Goal: Information Seeking & Learning: Learn about a topic

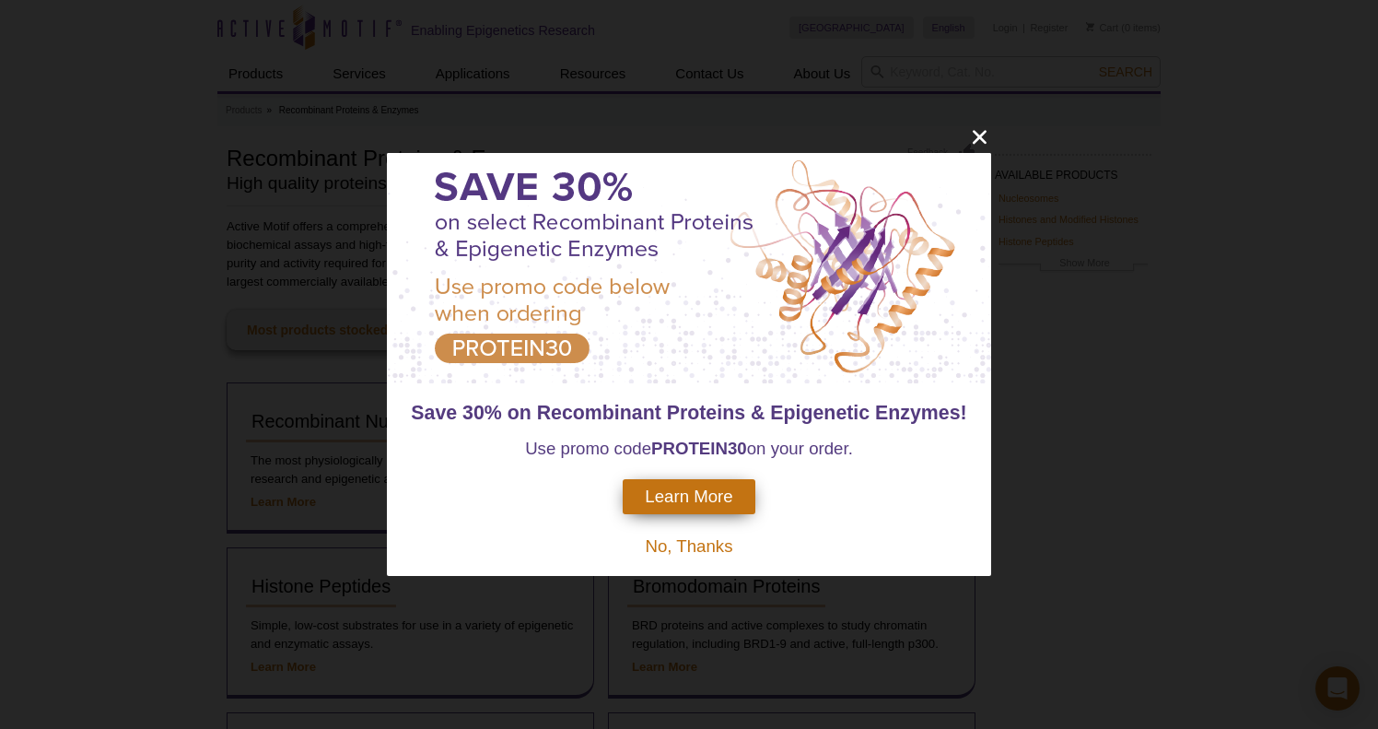
click at [981, 142] on icon "close" at bounding box center [979, 136] width 23 height 23
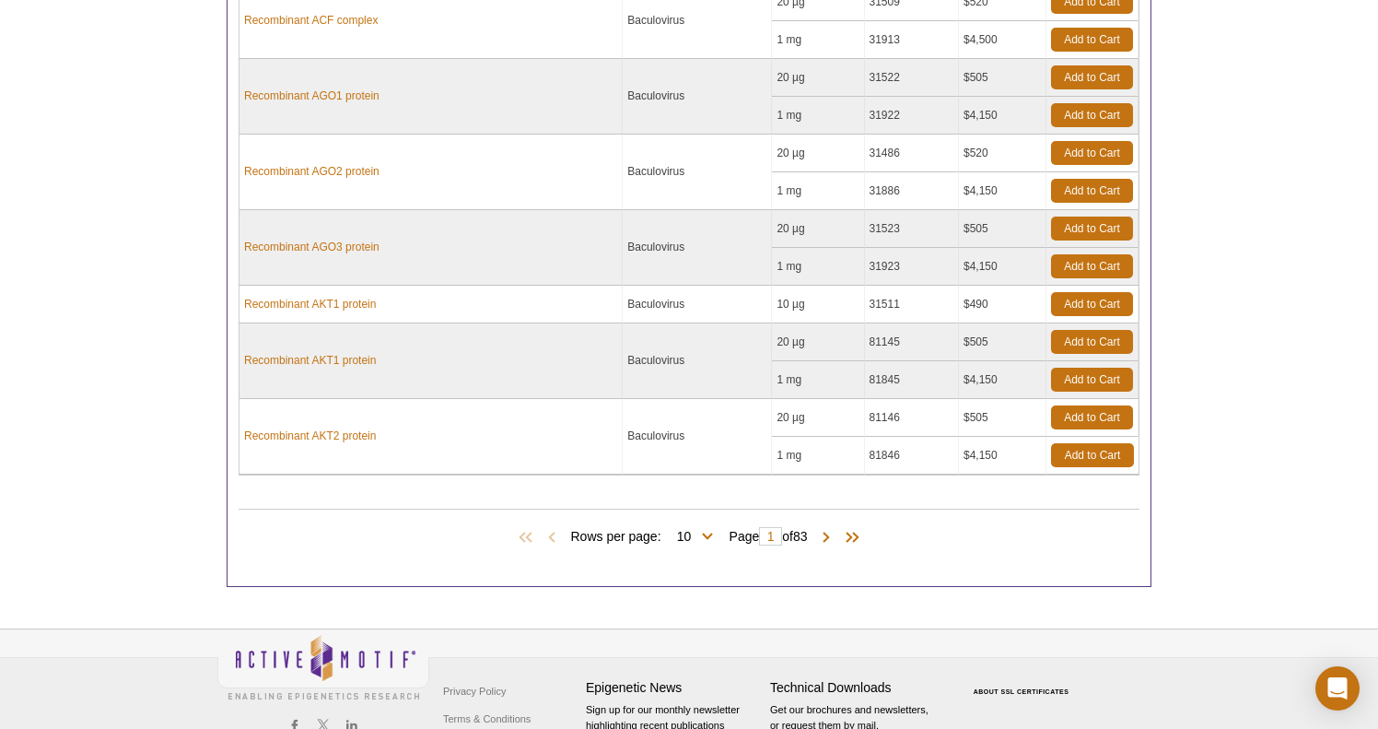
scroll to position [1701, 0]
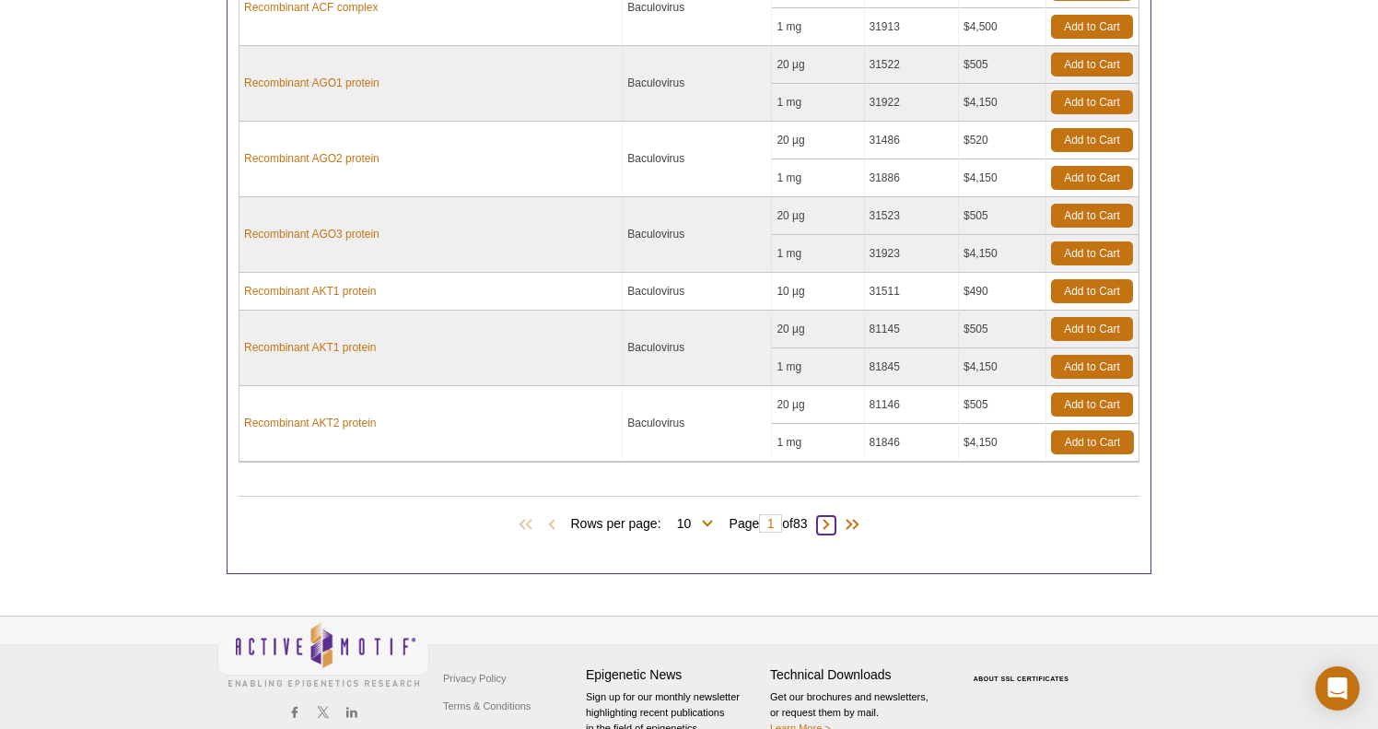
click at [827, 516] on span at bounding box center [826, 525] width 18 height 18
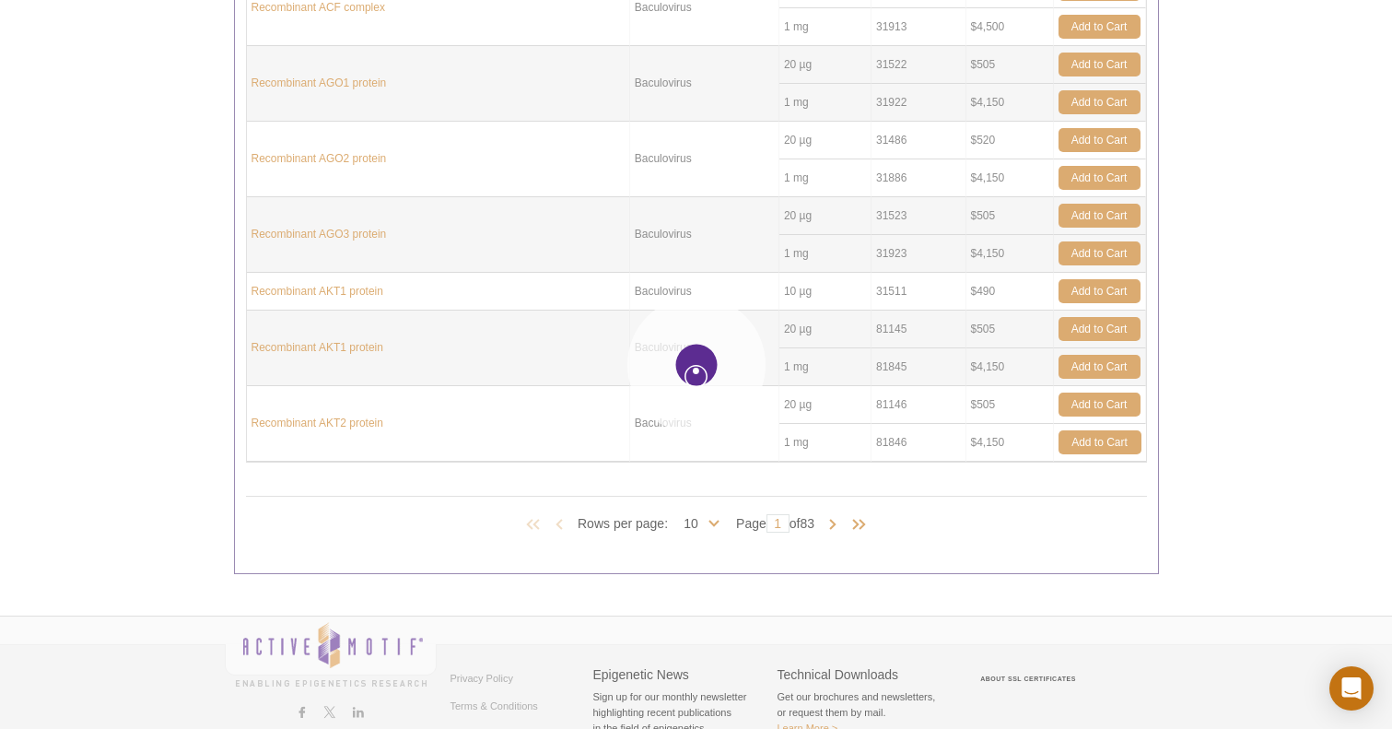
type input "2"
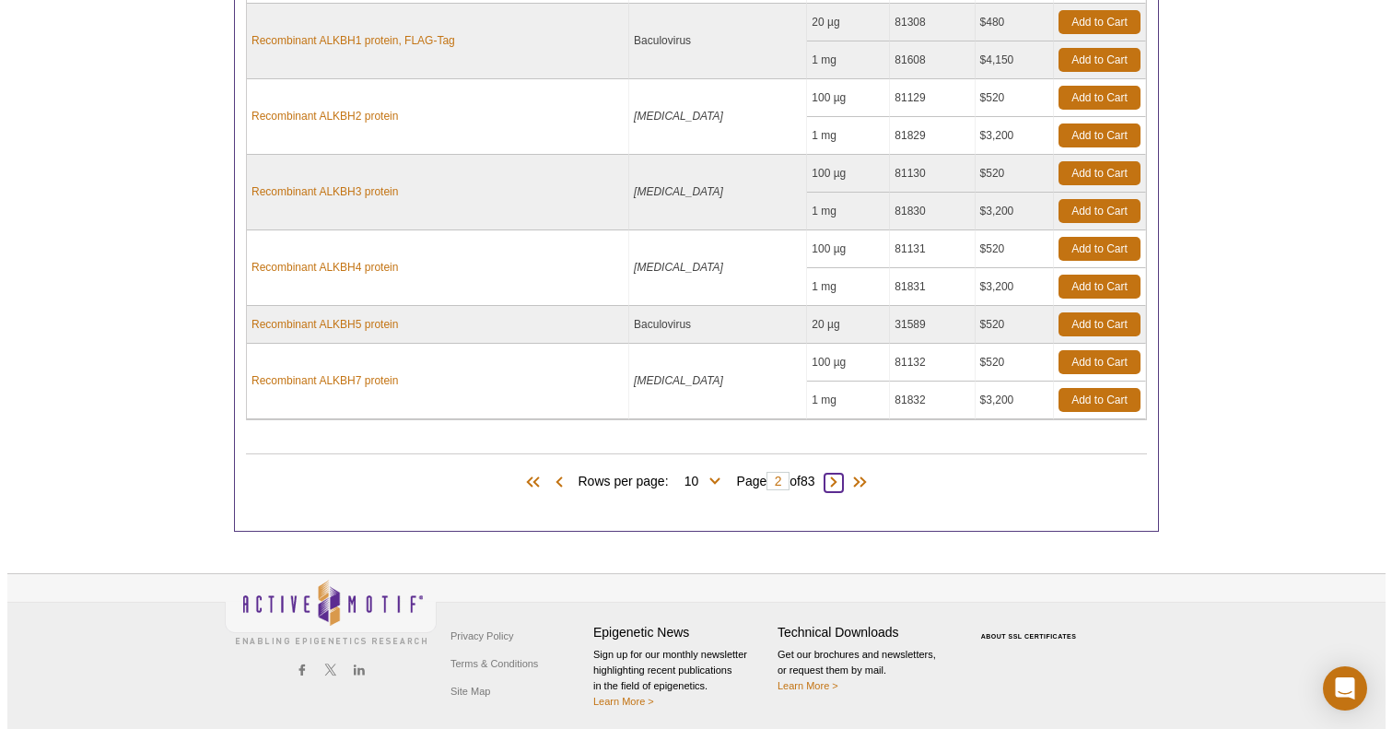
scroll to position [1780, 0]
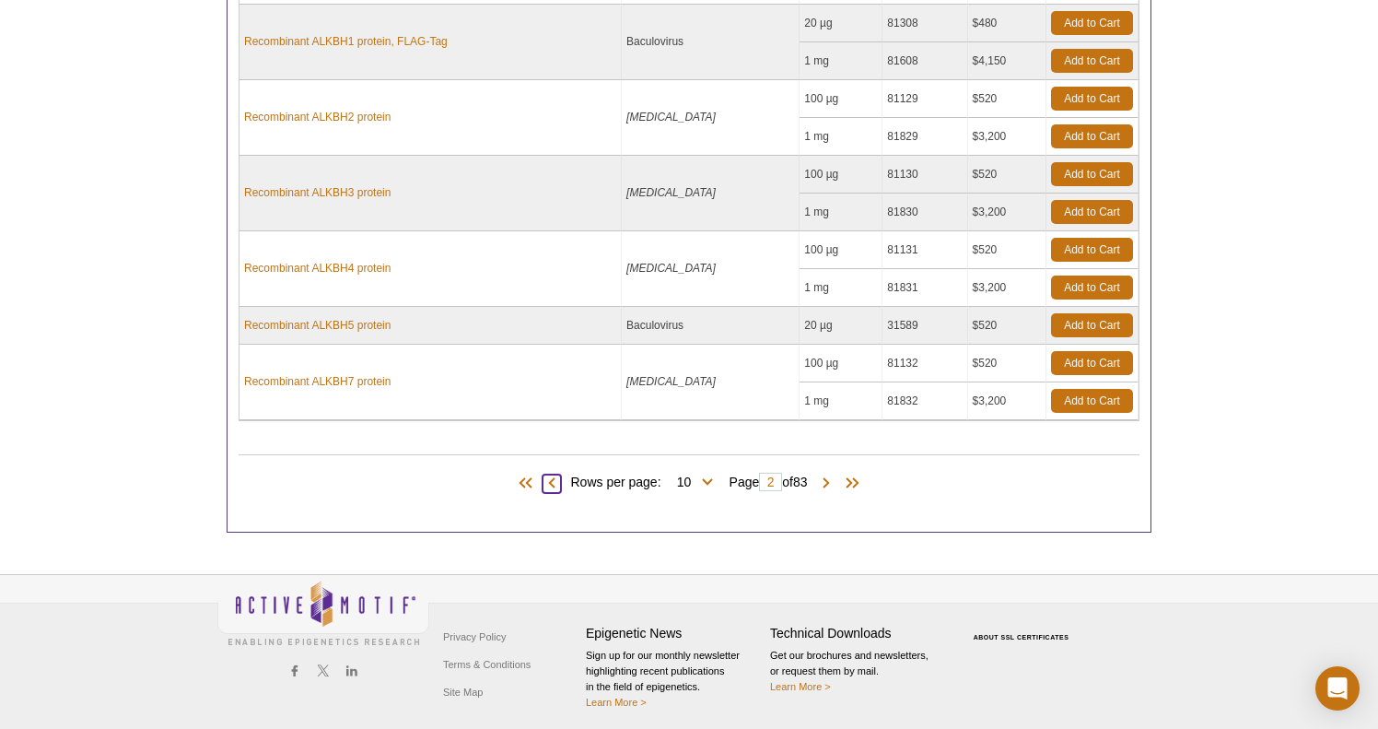
click at [546, 480] on span at bounding box center [552, 483] width 18 height 18
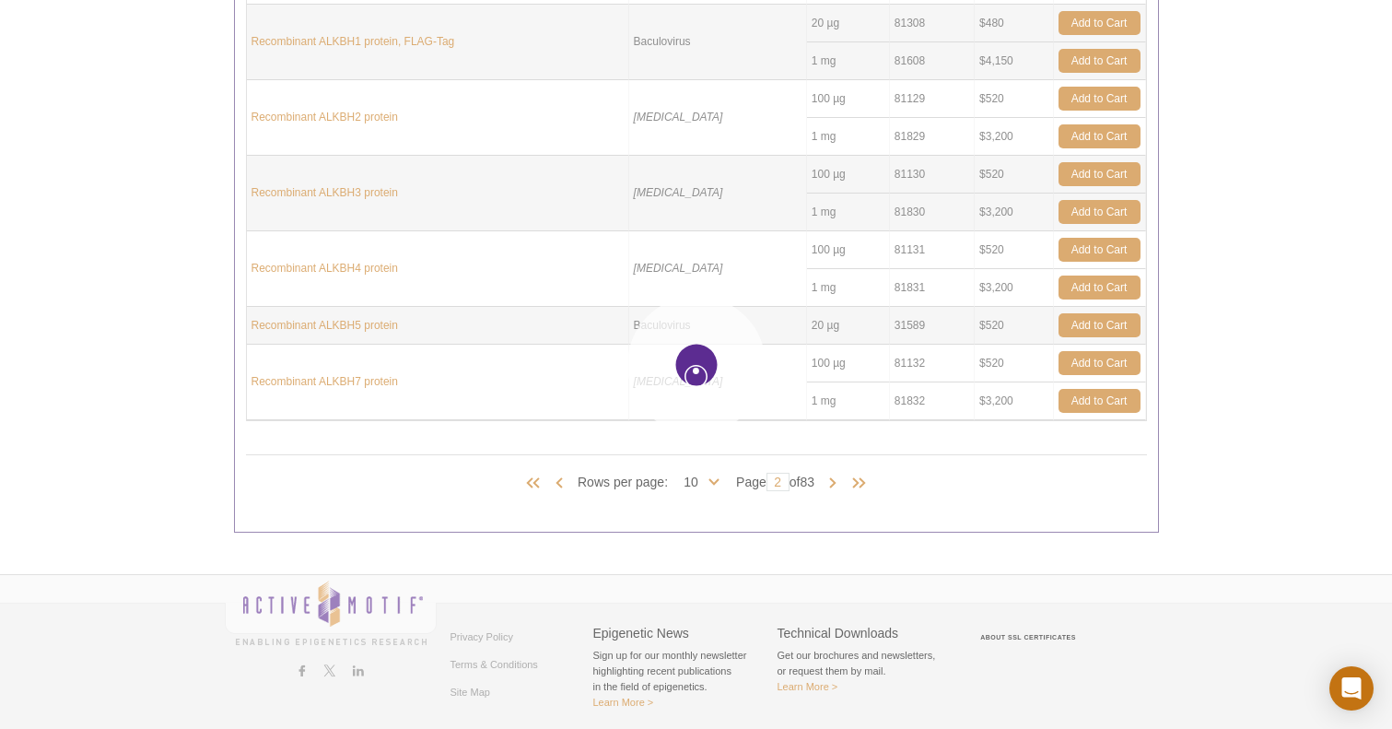
type input "1"
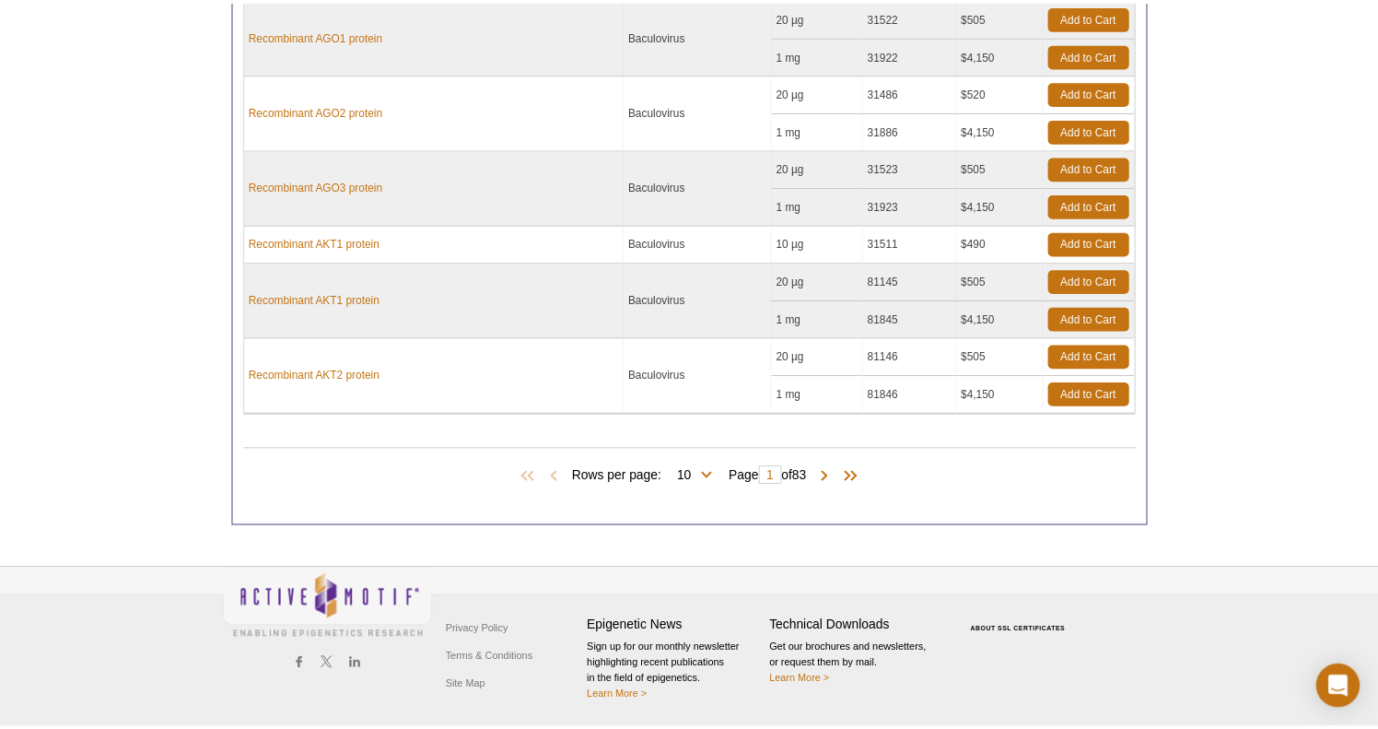
scroll to position [1742, 0]
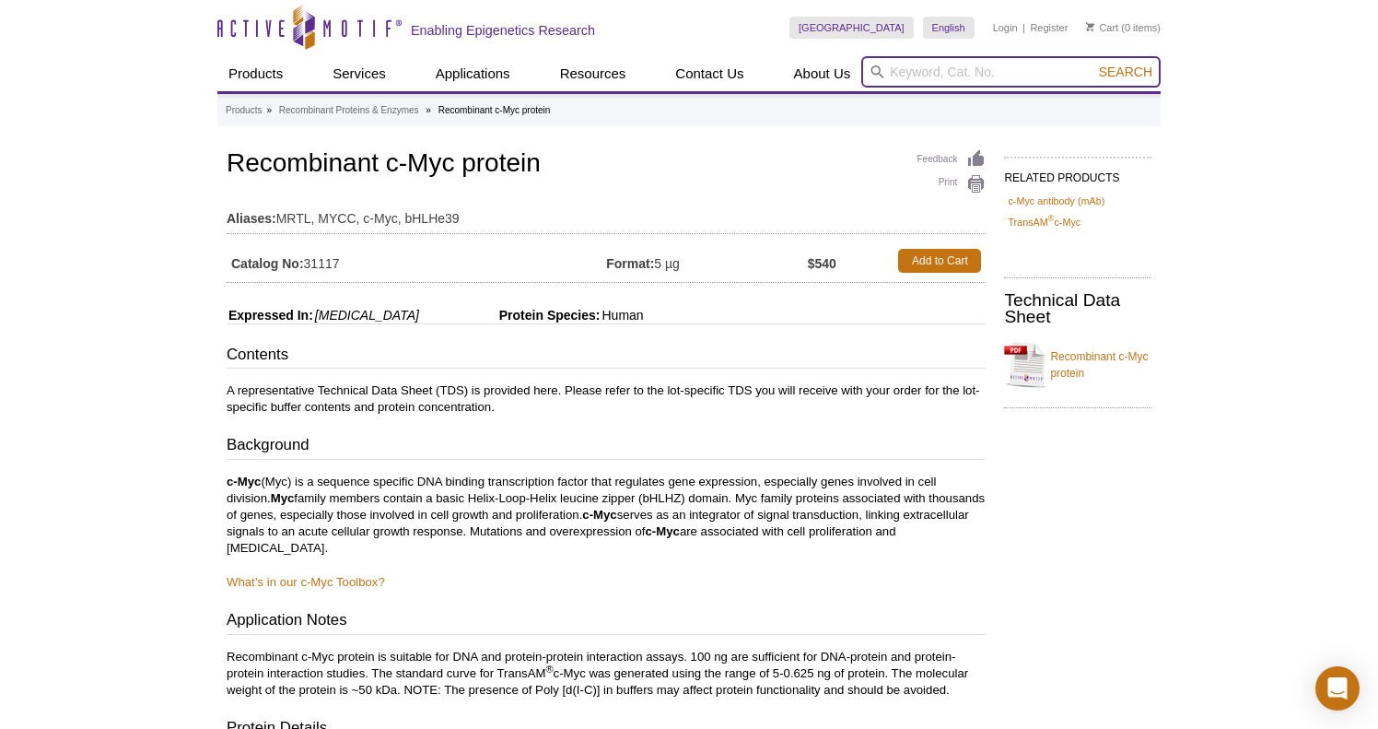
click at [963, 74] on input "search" at bounding box center [1010, 71] width 299 height 31
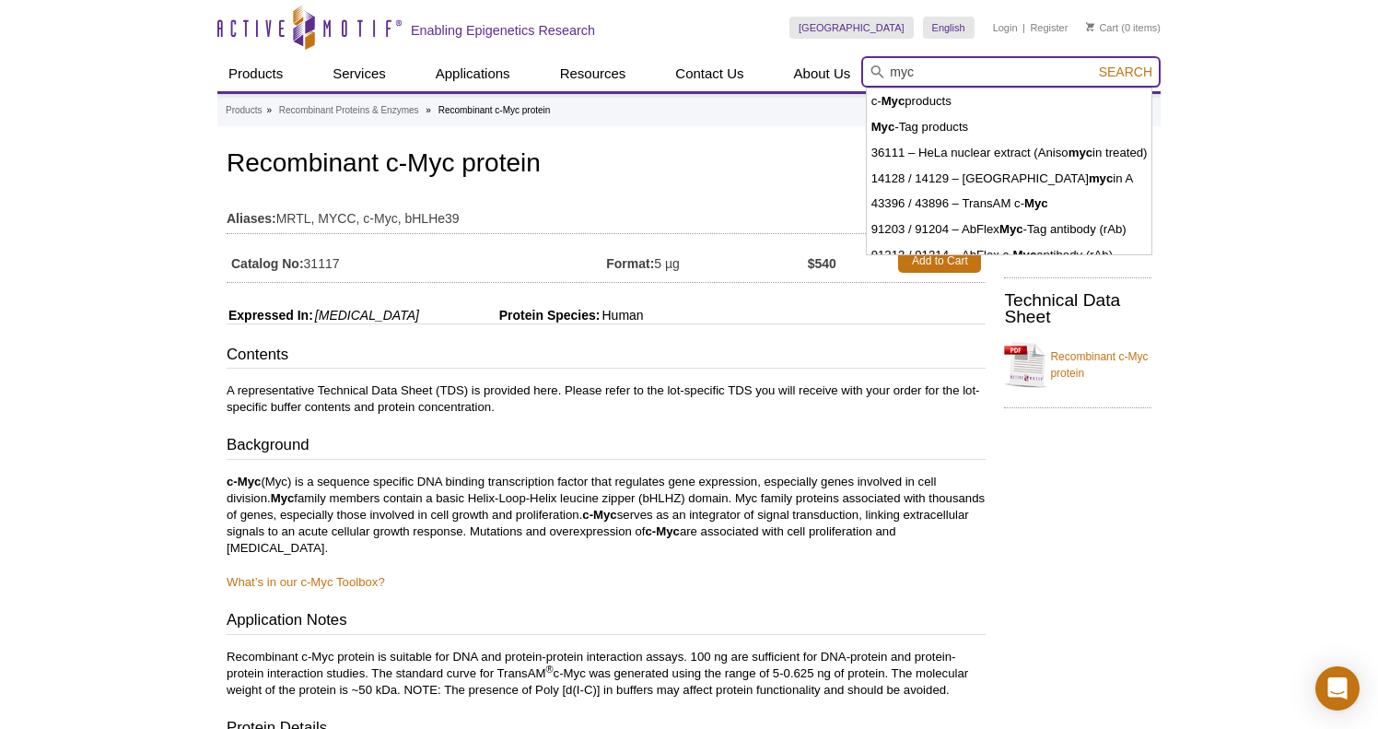
type input "myc"
click at [1127, 72] on button "Search" at bounding box center [1125, 72] width 64 height 17
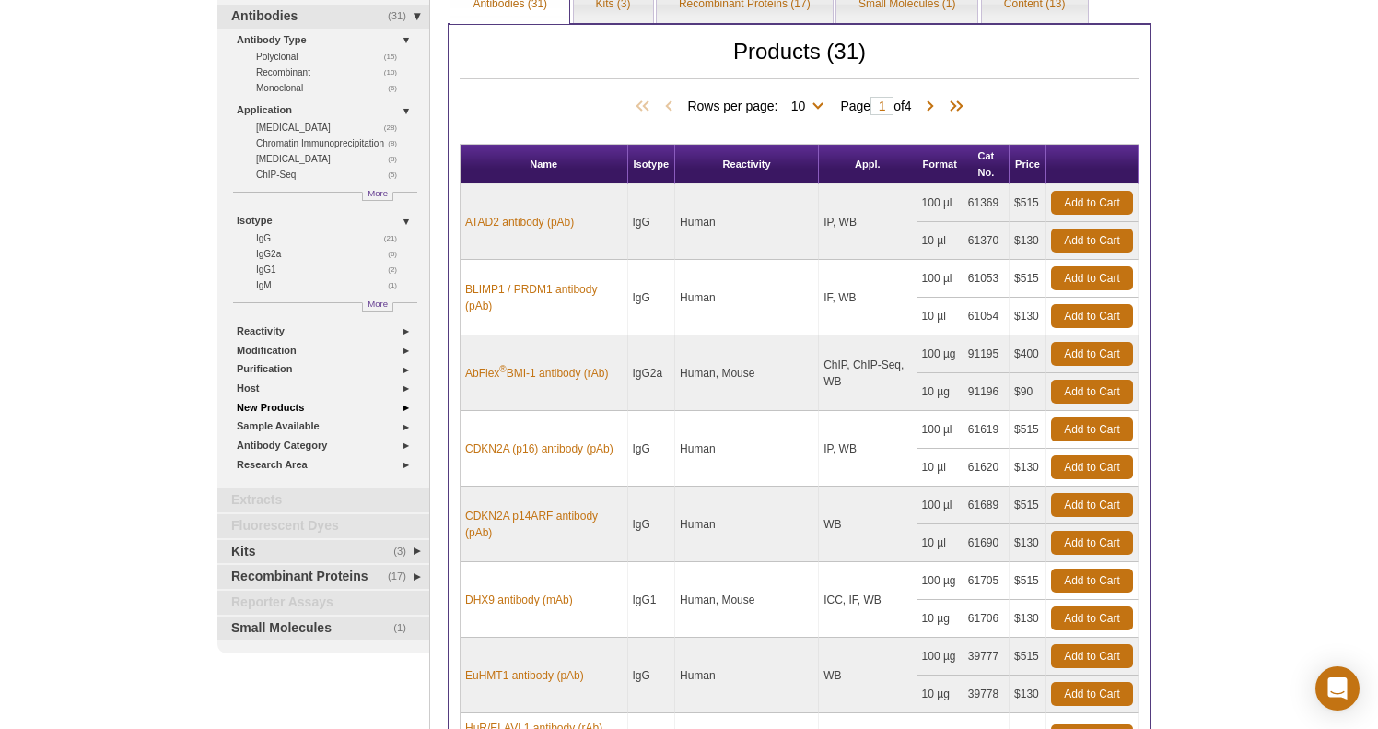
scroll to position [134, 0]
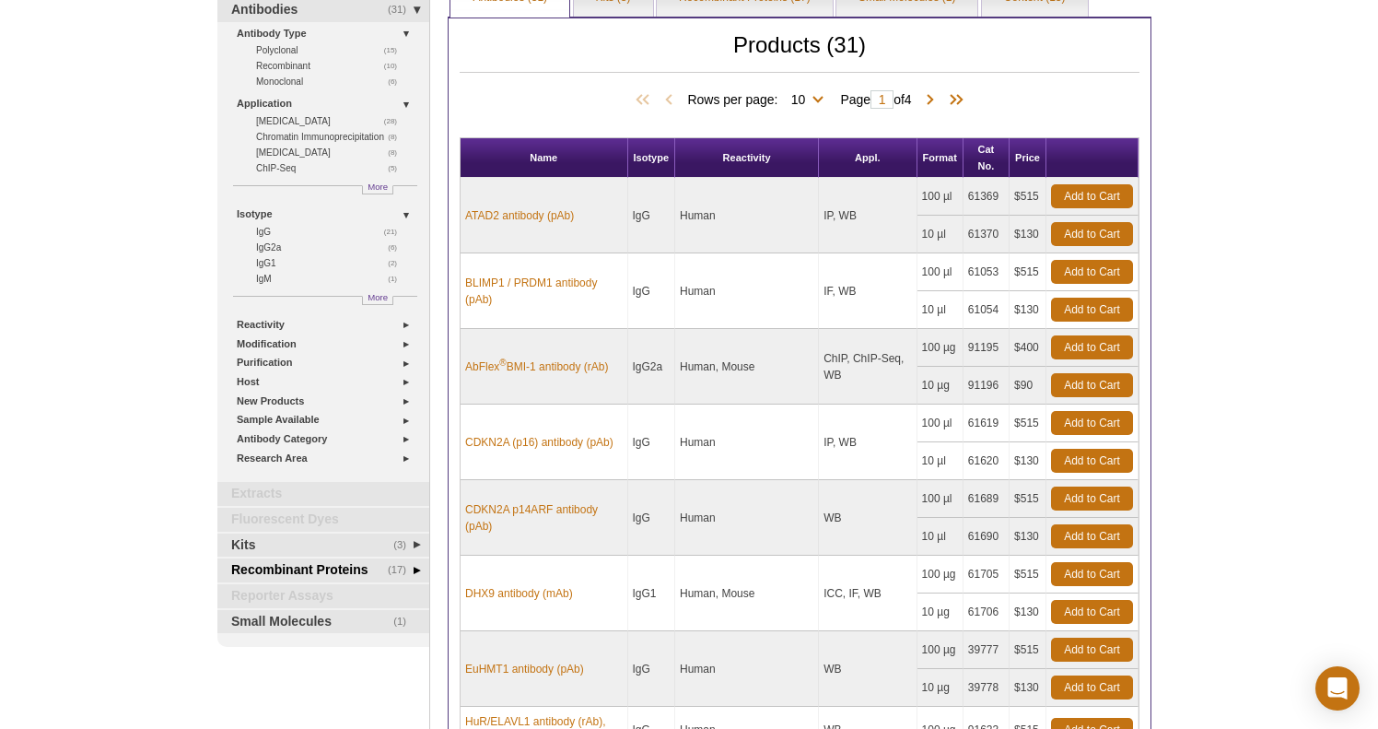
click at [298, 564] on link "(17) Recombinant Proteins" at bounding box center [323, 570] width 212 height 24
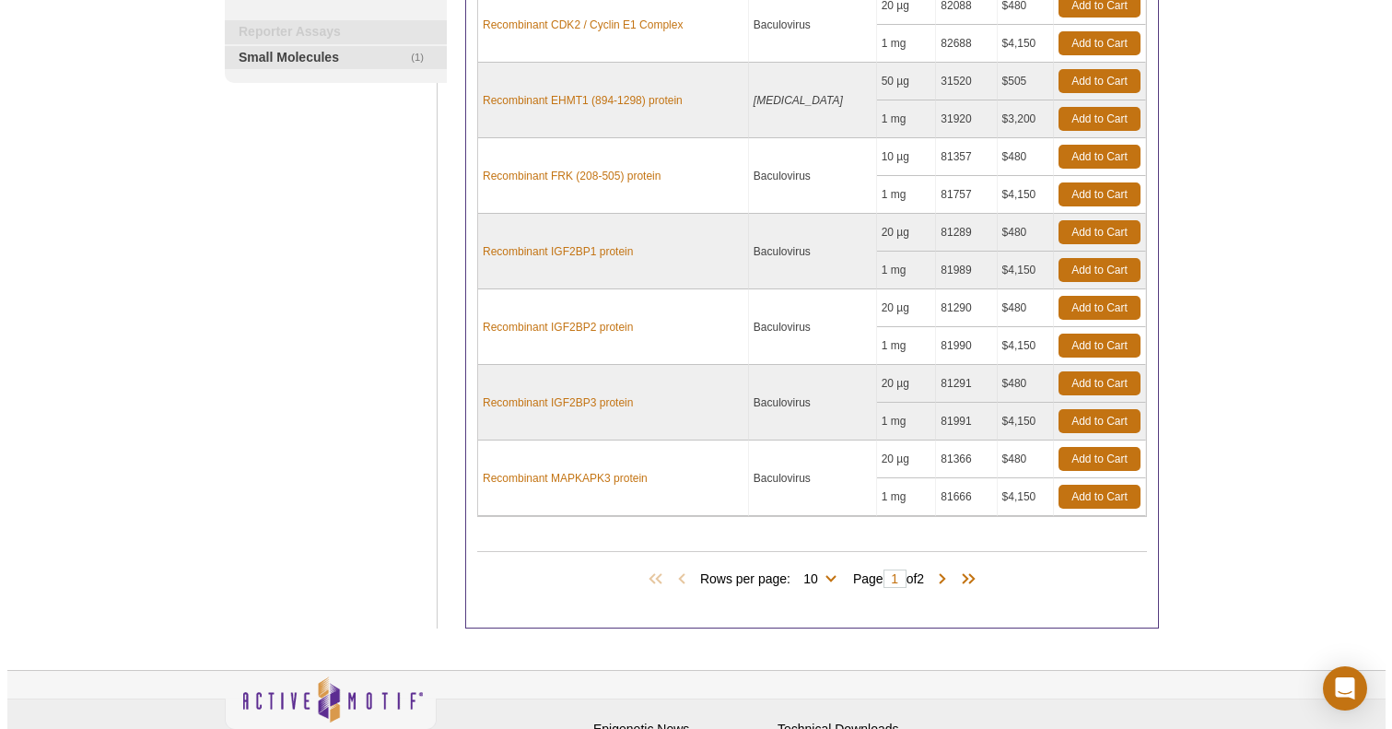
scroll to position [497, 0]
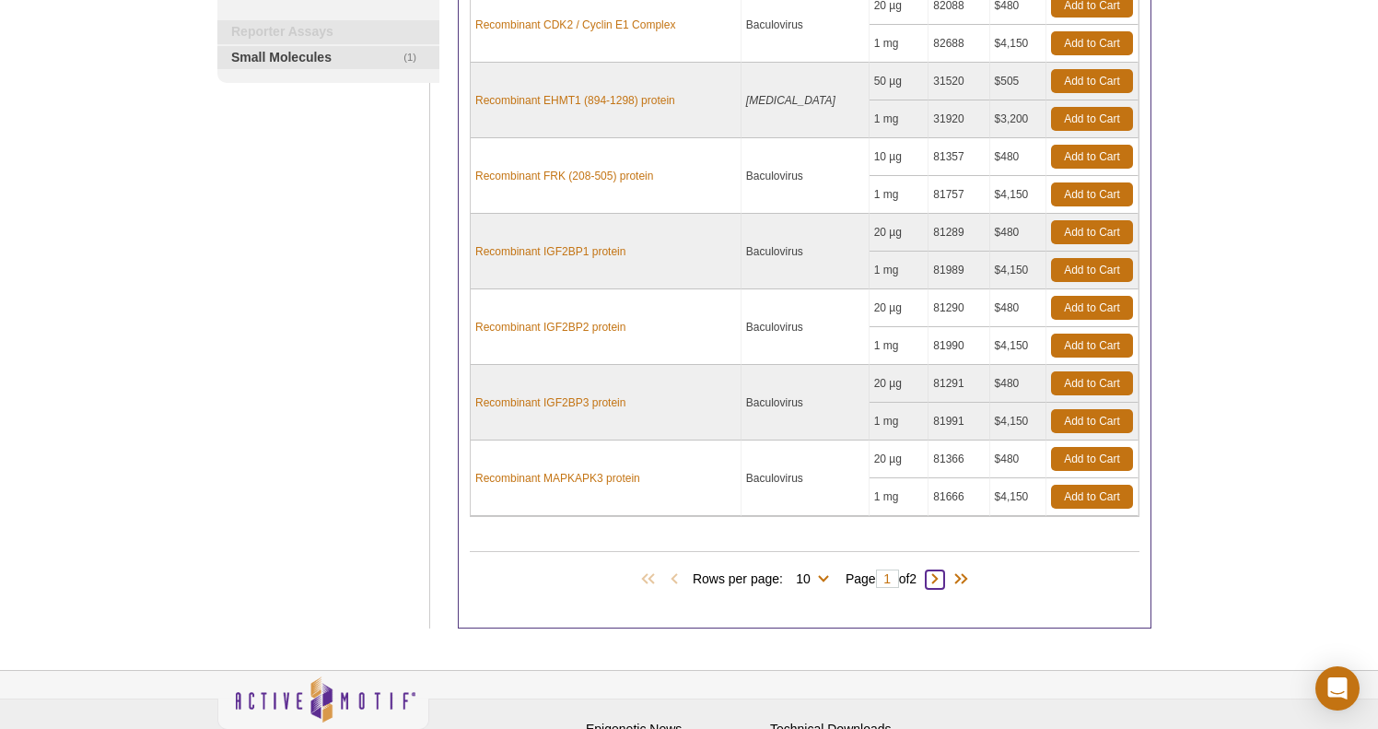
click at [942, 584] on span at bounding box center [935, 579] width 18 height 18
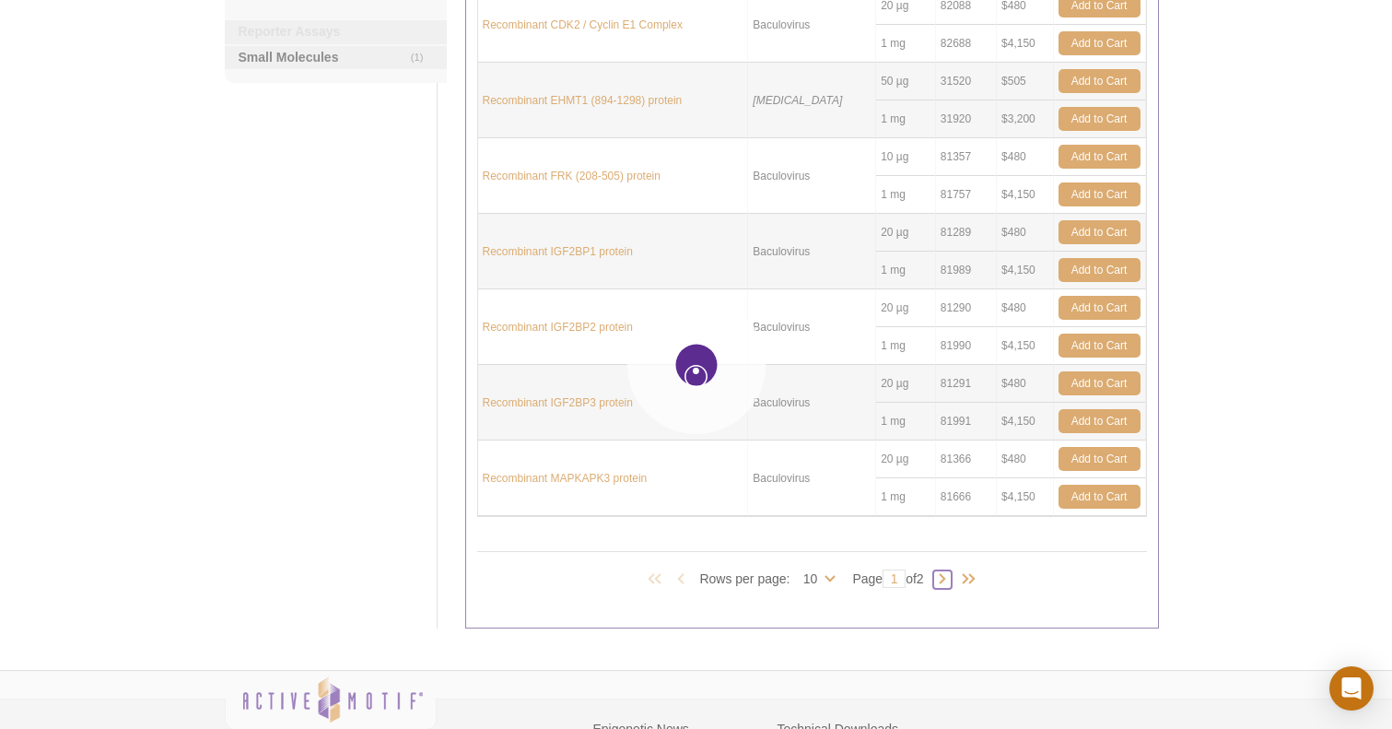
type input "2"
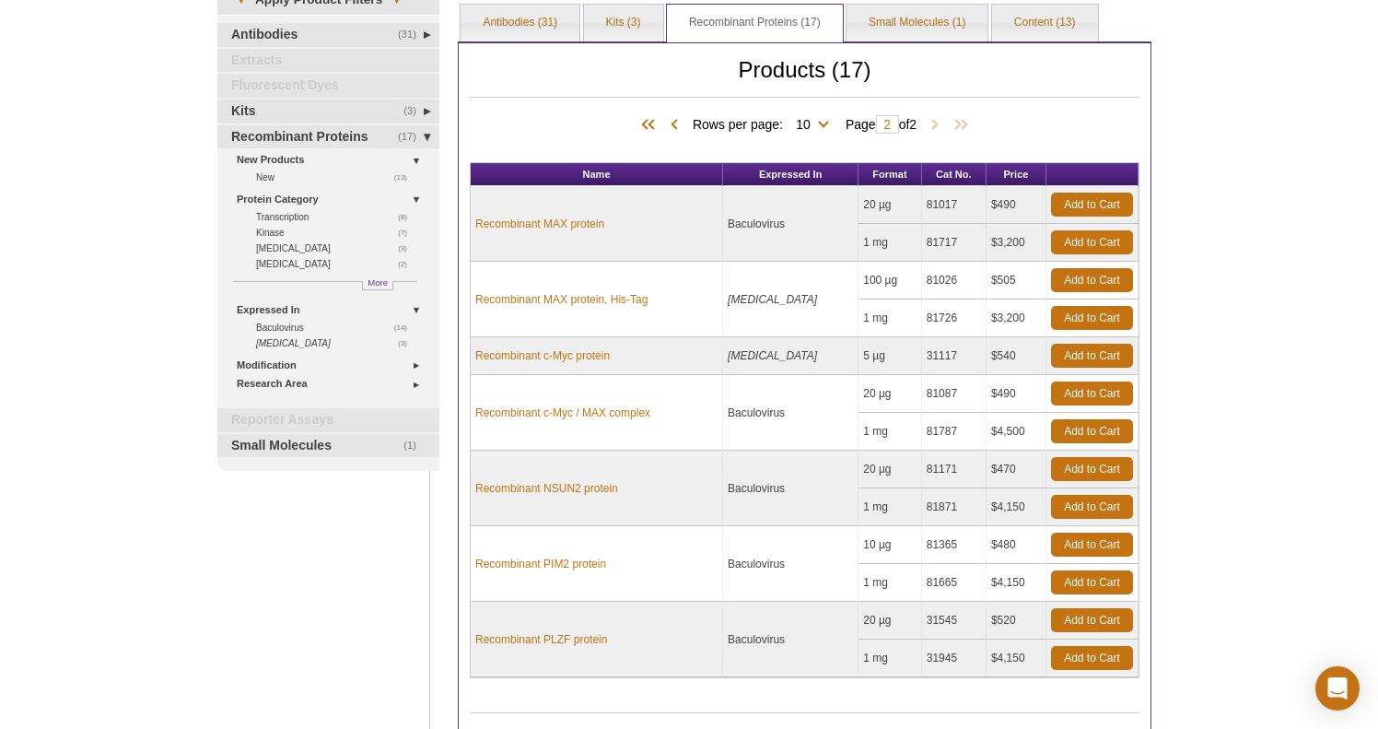
scroll to position [91, 0]
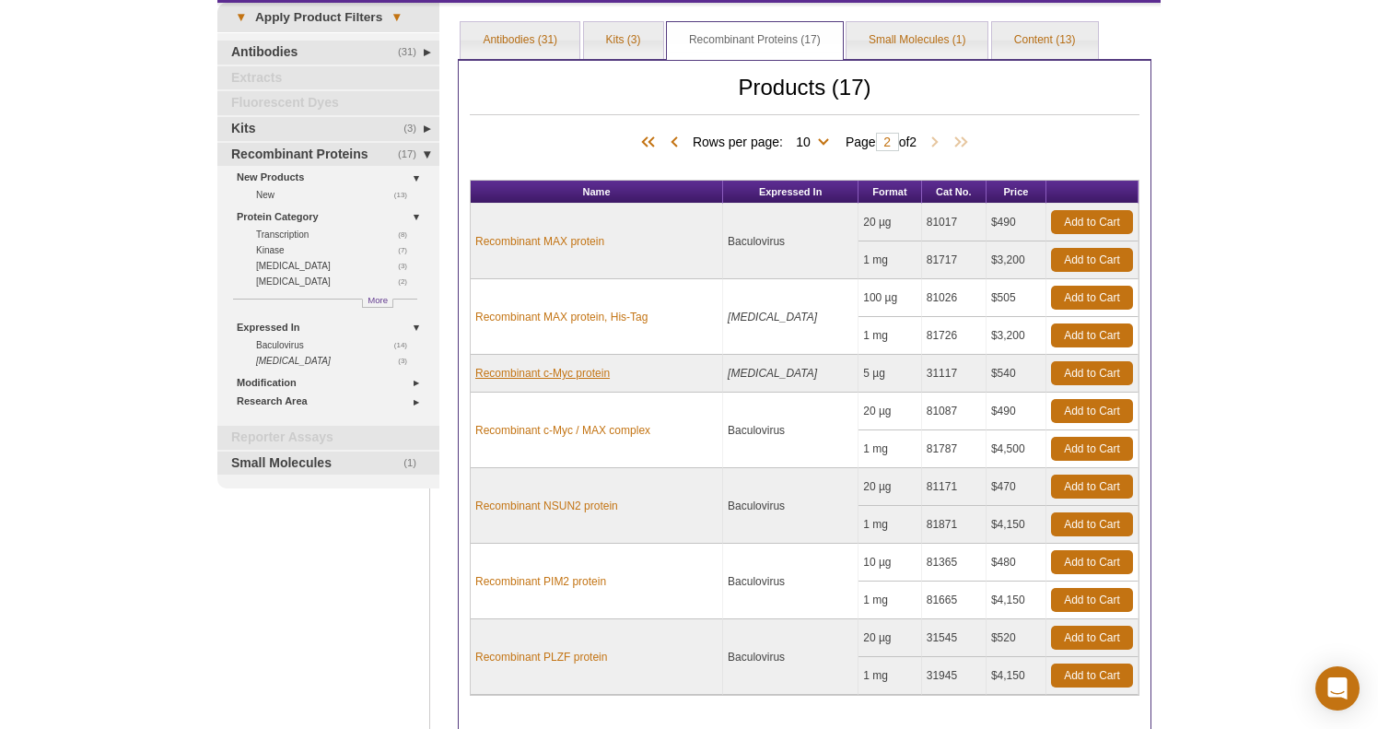
click at [530, 372] on link "Recombinant c-Myc protein" at bounding box center [542, 373] width 134 height 17
click at [553, 376] on link "Recombinant c-Myc protein" at bounding box center [542, 373] width 134 height 17
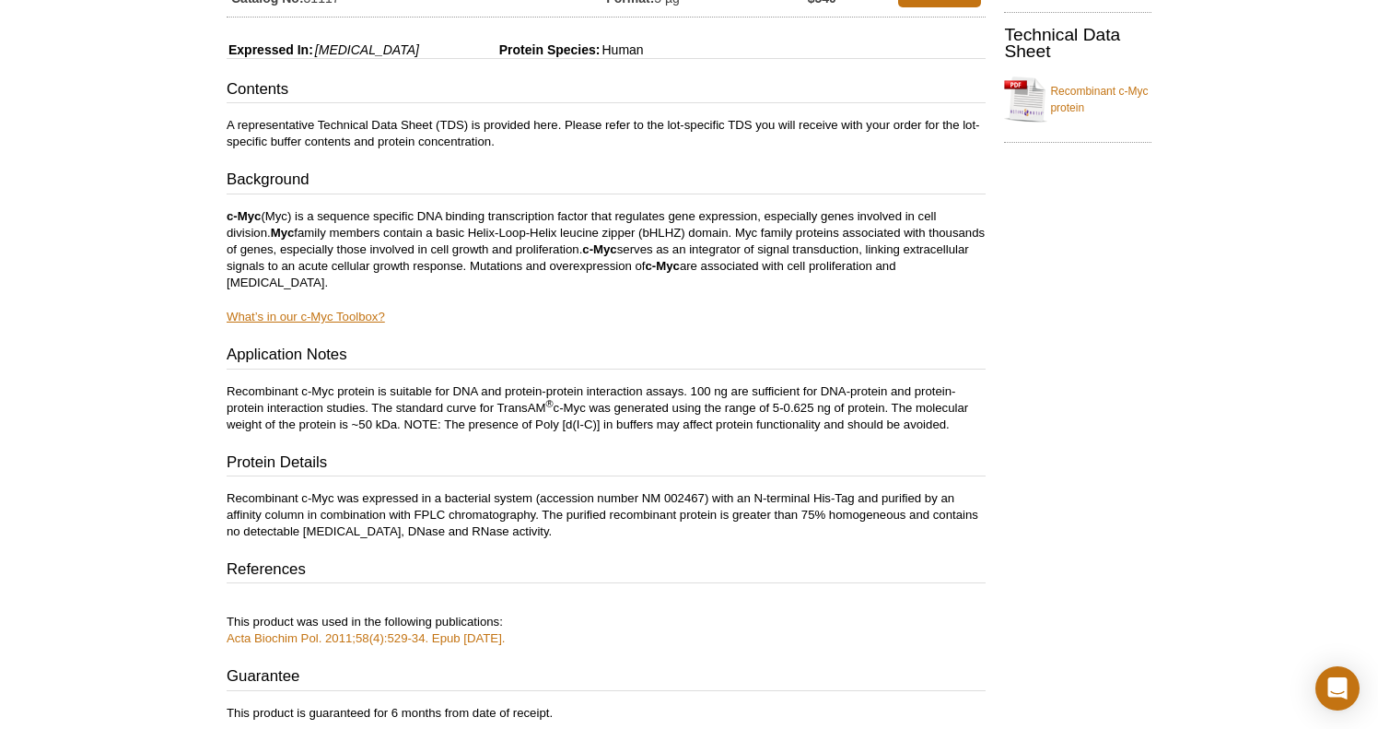
scroll to position [270, 0]
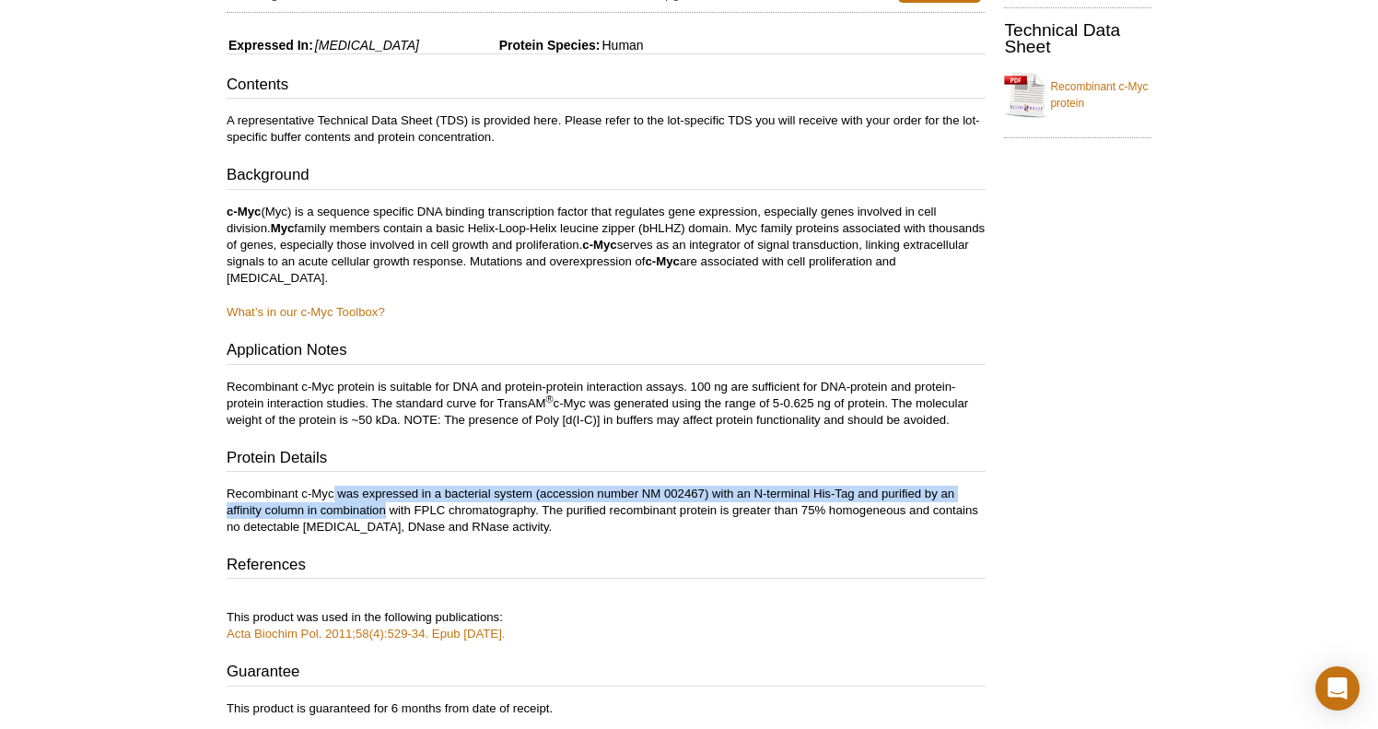
drag, startPoint x: 334, startPoint y: 493, endPoint x: 384, endPoint y: 503, distance: 50.8
click at [384, 503] on p "Recombinant c-Myc was expressed in a bacterial system (accession number NM 0024…" at bounding box center [606, 510] width 759 height 50
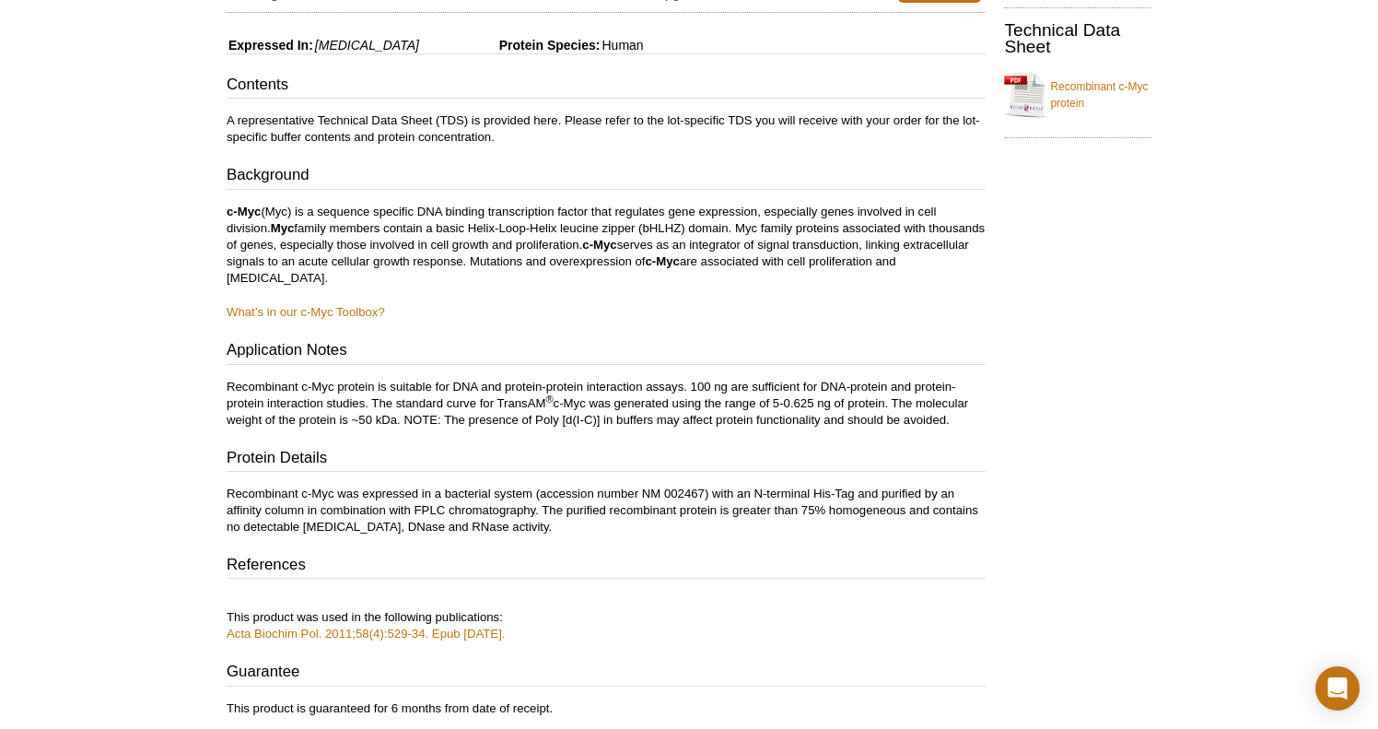
click at [369, 501] on p "Recombinant c-Myc was expressed in a bacterial system (accession number NM 0024…" at bounding box center [606, 510] width 759 height 50
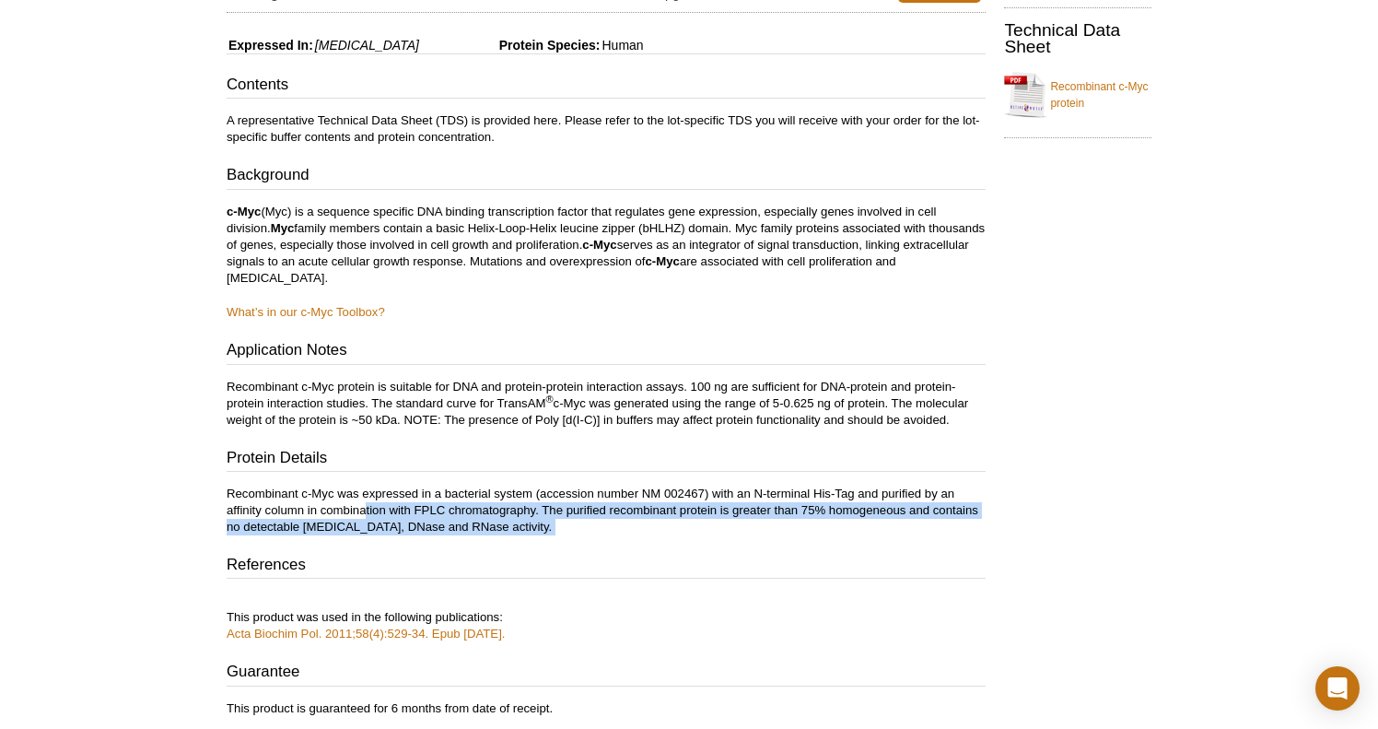
drag, startPoint x: 365, startPoint y: 501, endPoint x: 471, endPoint y: 539, distance: 112.5
click at [471, 539] on div "Contents A representative Technical Data Sheet (TDS) is provided here. Please r…" at bounding box center [606, 358] width 759 height 569
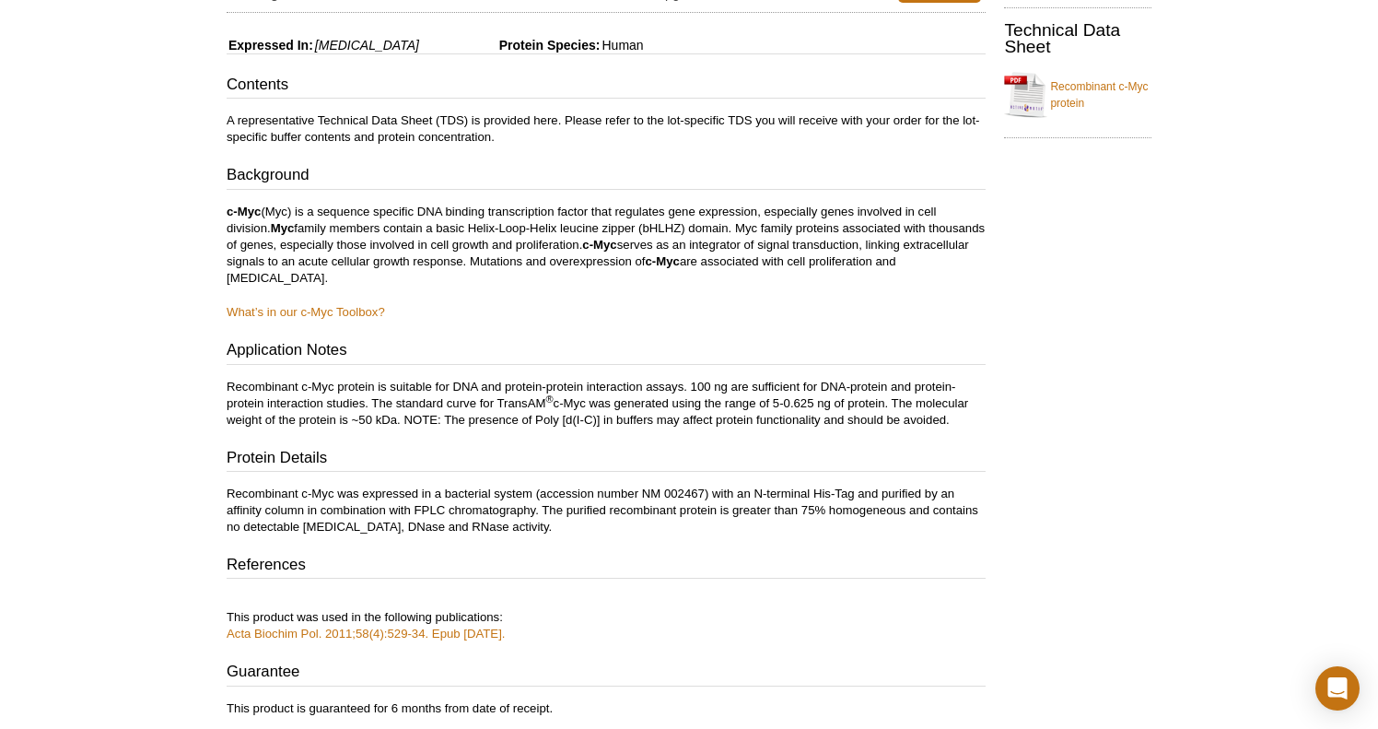
click at [471, 539] on div "Contents A representative Technical Data Sheet (TDS) is provided here. Please r…" at bounding box center [606, 358] width 759 height 569
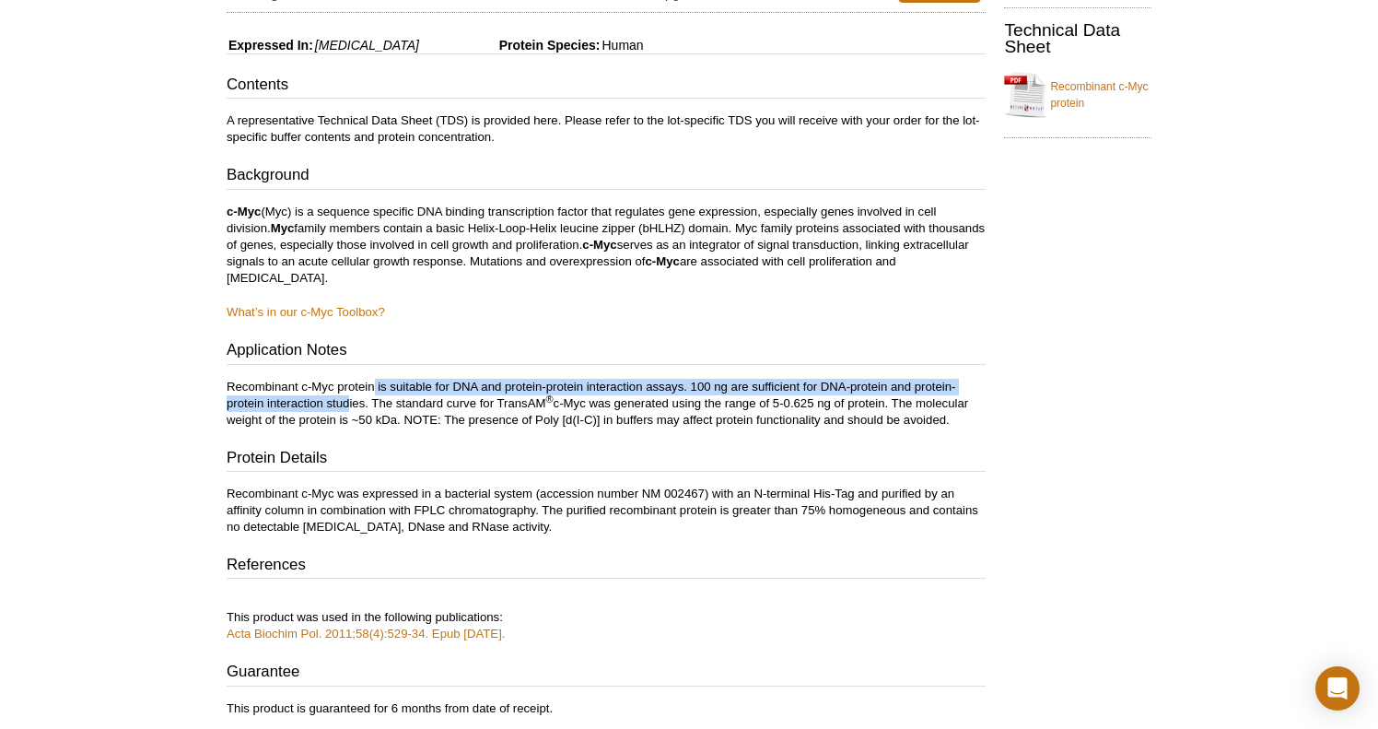
drag, startPoint x: 351, startPoint y: 396, endPoint x: 375, endPoint y: 383, distance: 27.2
click at [375, 383] on p "Recombinant c-Myc protein is suitable for DNA and protein-protein interaction a…" at bounding box center [606, 404] width 759 height 50
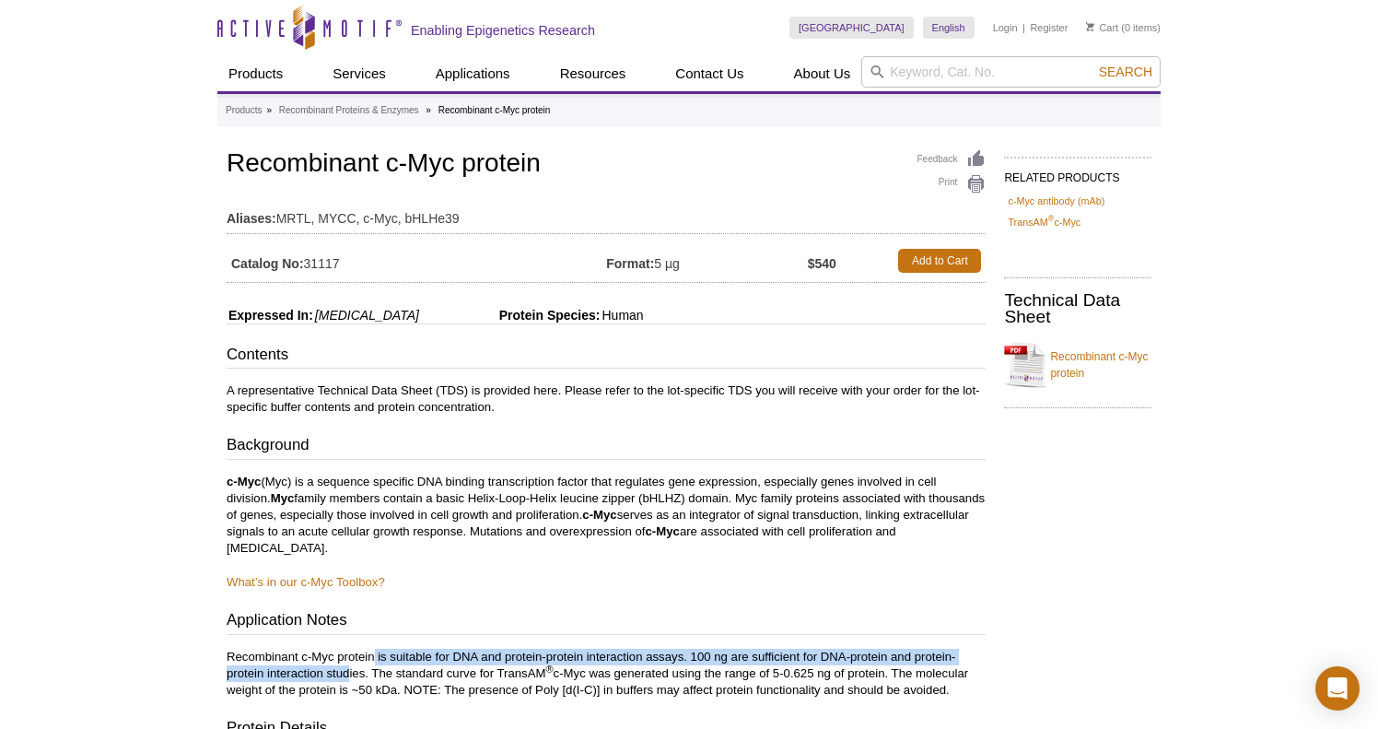
scroll to position [0, 0]
click at [1086, 354] on link "Recombinant c-Myc protein" at bounding box center [1077, 364] width 147 height 55
